Goal: Task Accomplishment & Management: Complete application form

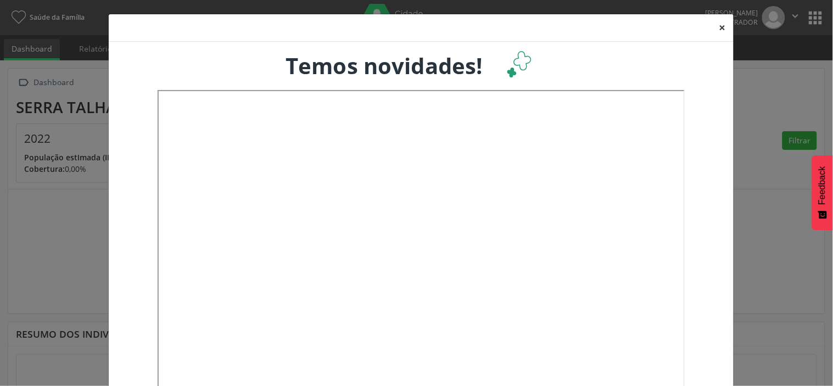
drag, startPoint x: 715, startPoint y: 27, endPoint x: 665, endPoint y: 31, distance: 50.1
click at [714, 28] on button "×" at bounding box center [722, 27] width 22 height 27
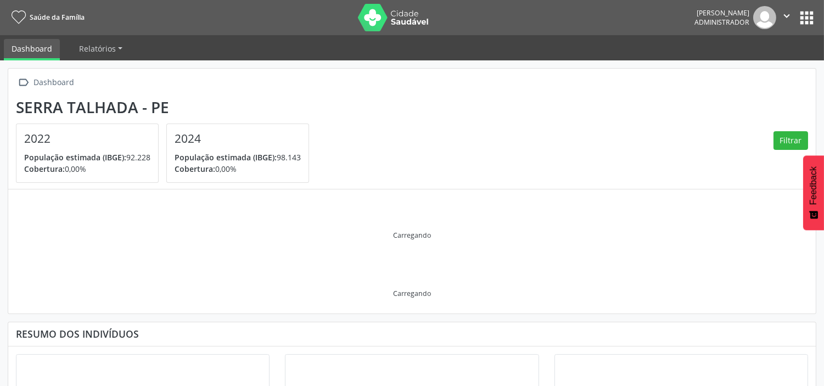
click at [333, 280] on div "Carregando" at bounding box center [412, 280] width 792 height 51
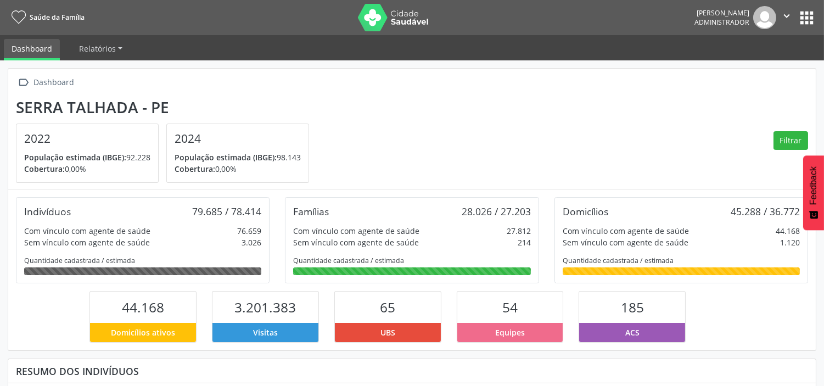
scroll to position [182, 270]
click at [803, 14] on button "apps" at bounding box center [806, 17] width 19 height 19
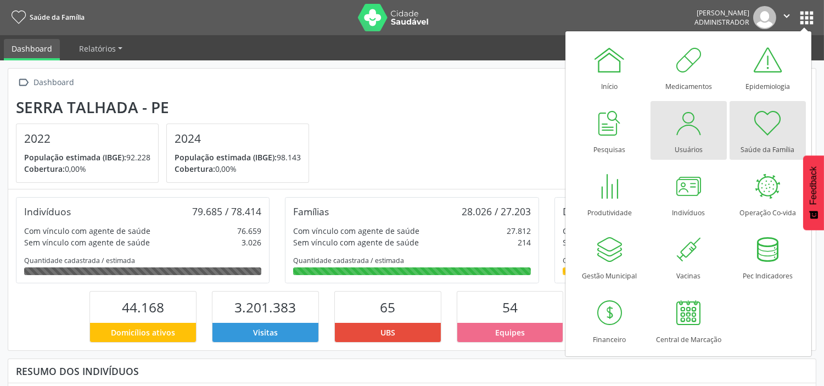
click at [698, 127] on div at bounding box center [688, 123] width 33 height 33
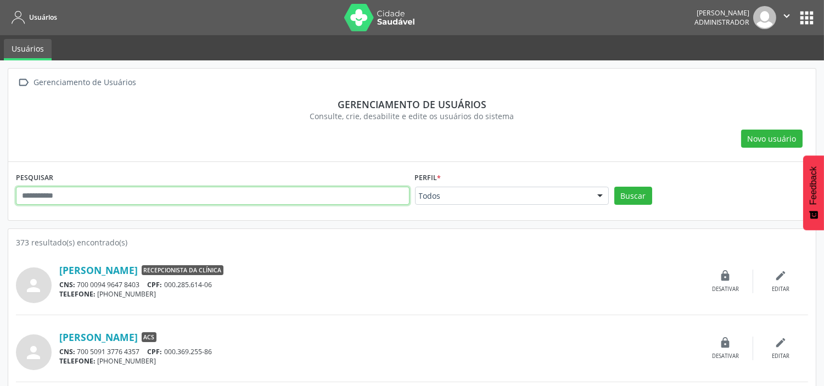
click at [194, 193] on input "text" at bounding box center [213, 196] width 394 height 19
type input "**********"
click at [614, 187] on button "Buscar" at bounding box center [633, 196] width 38 height 19
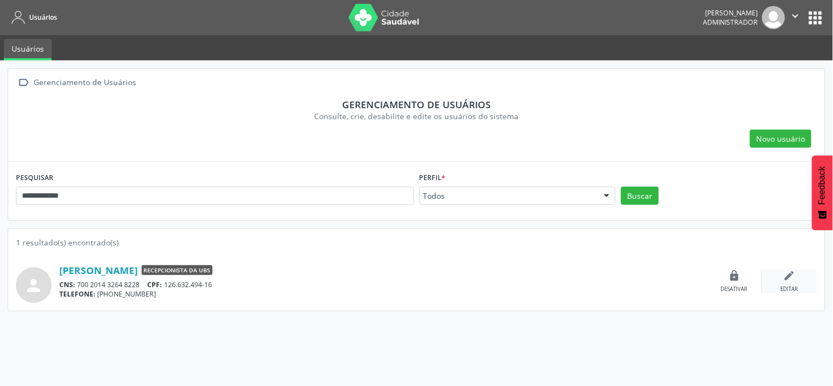
click at [792, 274] on icon "edit" at bounding box center [789, 276] width 12 height 12
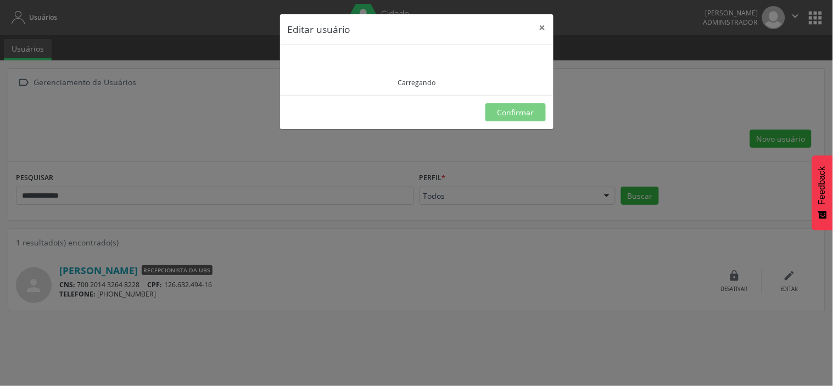
type input "**********"
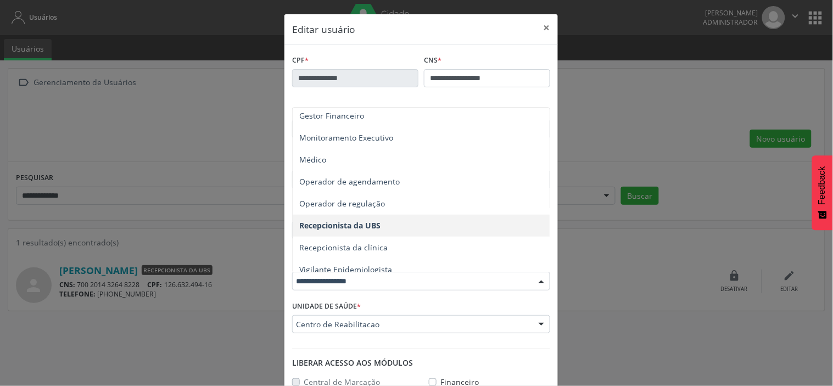
scroll to position [183, 0]
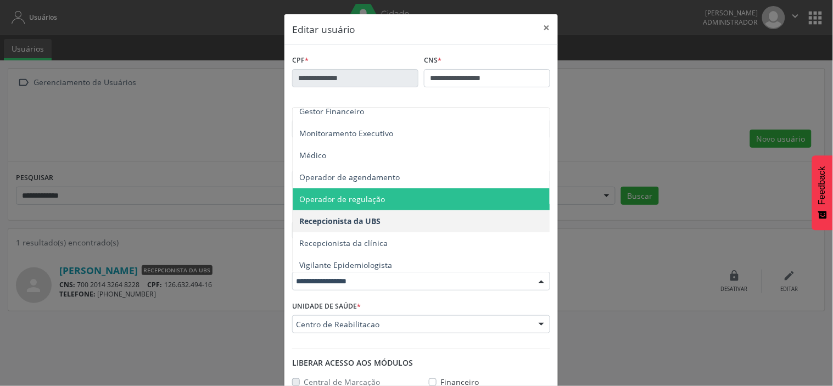
click at [352, 205] on span "Operador de regulação" at bounding box center [421, 199] width 257 height 22
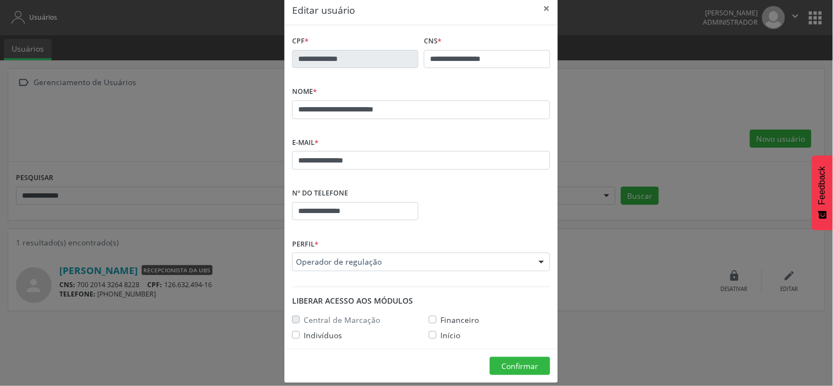
scroll to position [30, 0]
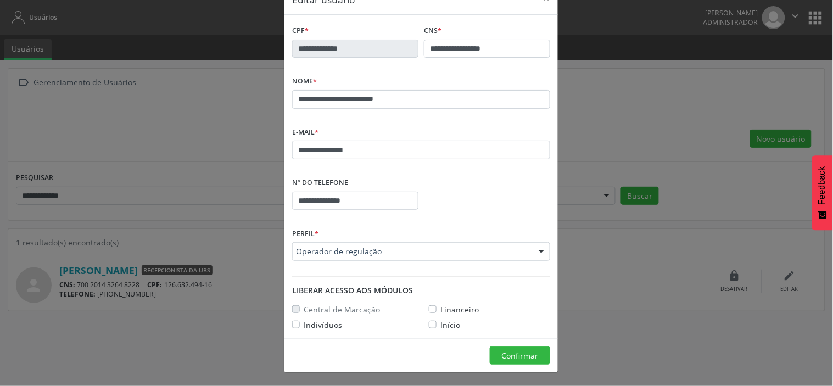
click at [309, 326] on label "Indivíduos" at bounding box center [323, 325] width 38 height 12
click at [423, 324] on div "Início" at bounding box center [489, 325] width 137 height 12
click at [440, 324] on label "Início" at bounding box center [450, 325] width 20 height 12
click at [525, 355] on span "Confirmar" at bounding box center [520, 355] width 37 height 10
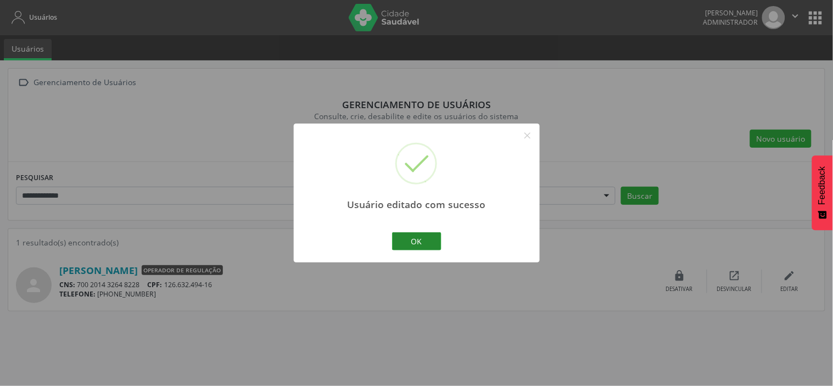
click at [413, 236] on button "OK" at bounding box center [416, 241] width 49 height 19
